Goal: Task Accomplishment & Management: Use online tool/utility

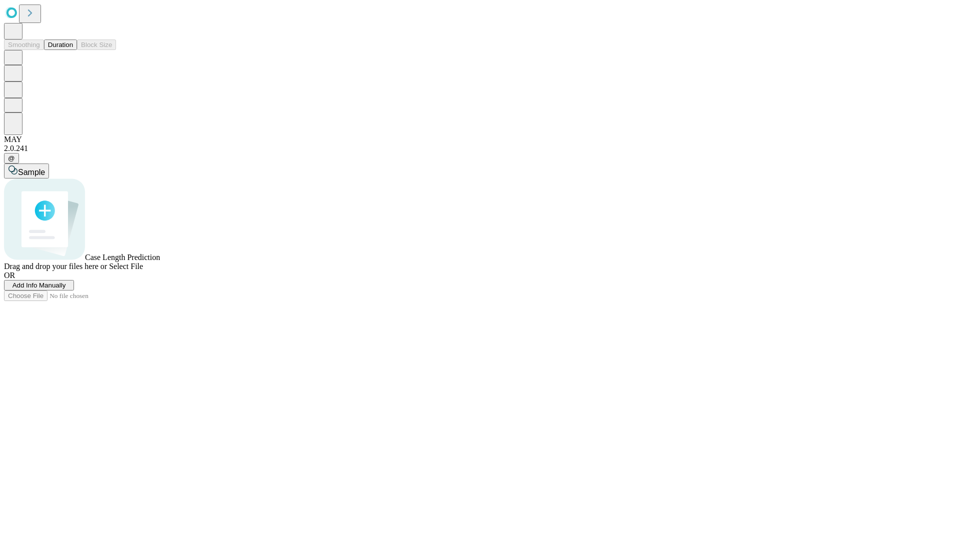
click at [73, 50] on button "Duration" at bounding box center [60, 44] width 33 height 10
click at [66, 289] on span "Add Info Manually" at bounding box center [38, 284] width 53 height 7
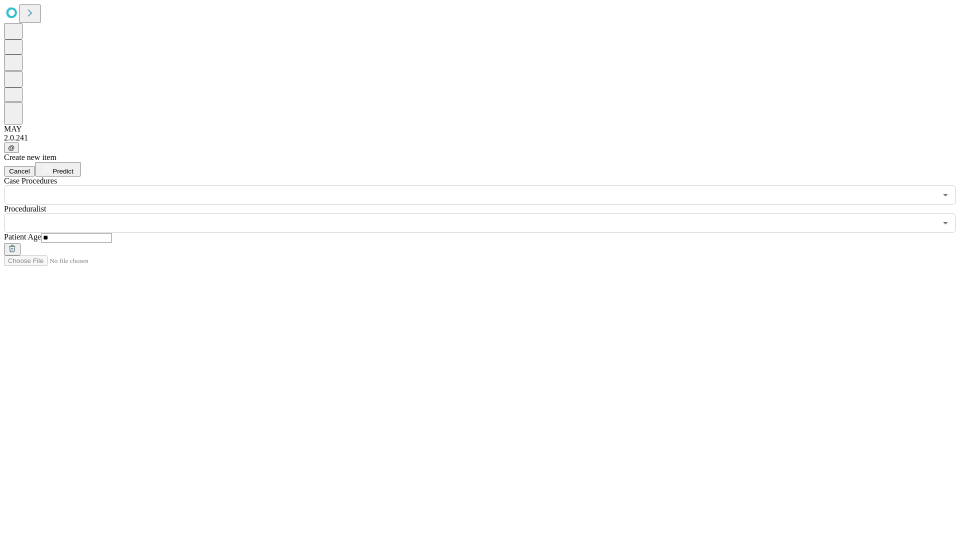
type input "**"
click at [487, 213] on input "text" at bounding box center [470, 222] width 932 height 19
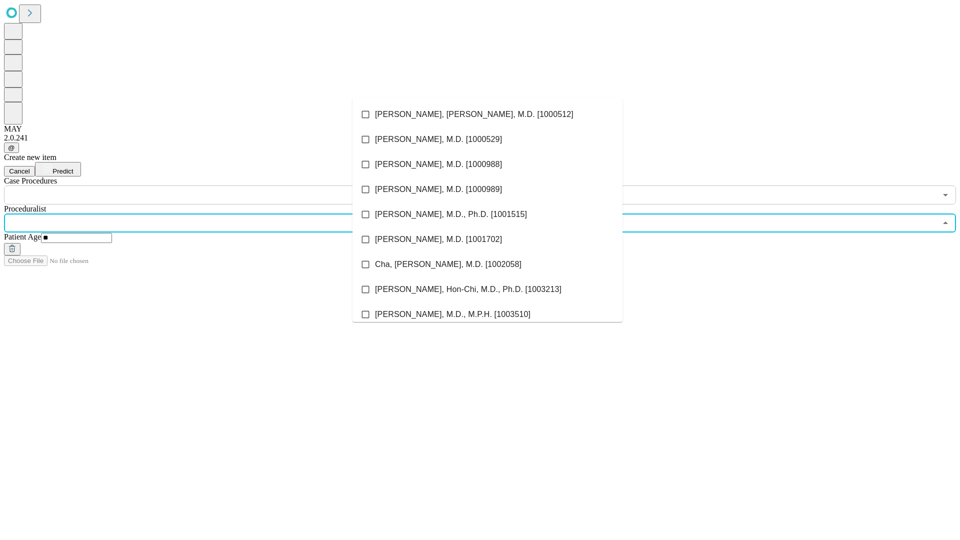
click at [487, 114] on li "[PERSON_NAME], [PERSON_NAME], M.D. [1000512]" at bounding box center [487, 114] width 270 height 25
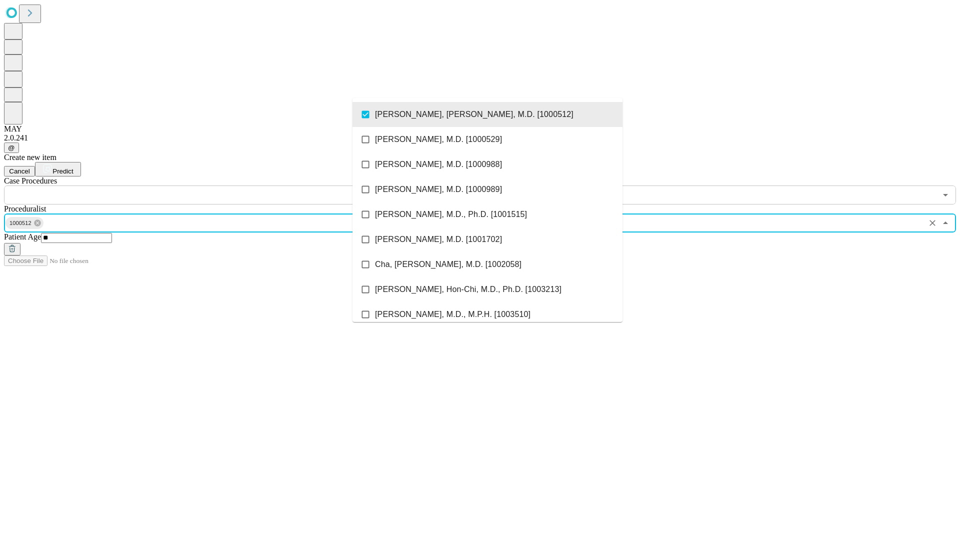
click at [210, 185] on input "text" at bounding box center [470, 194] width 932 height 19
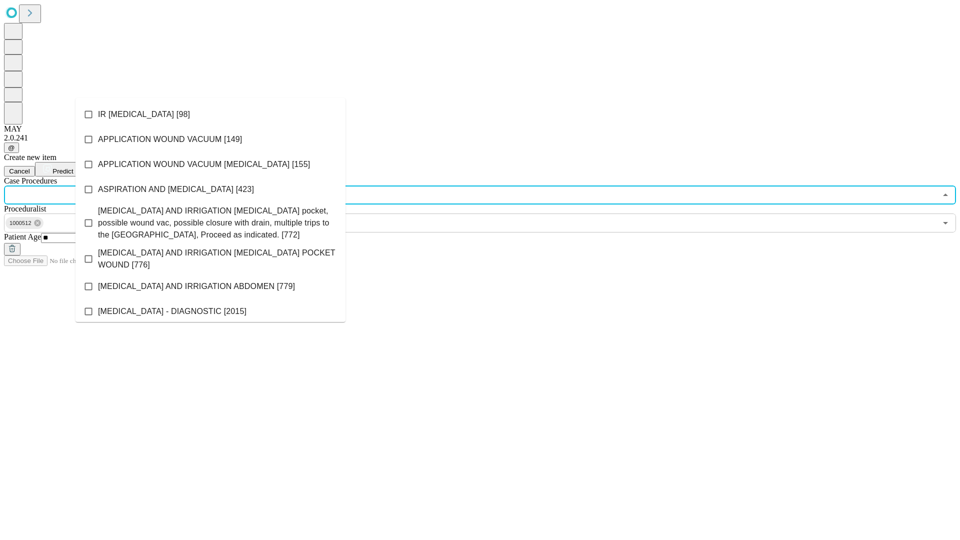
click at [210, 114] on li "IR [MEDICAL_DATA] [98]" at bounding box center [210, 114] width 270 height 25
